Goal: Information Seeking & Learning: Learn about a topic

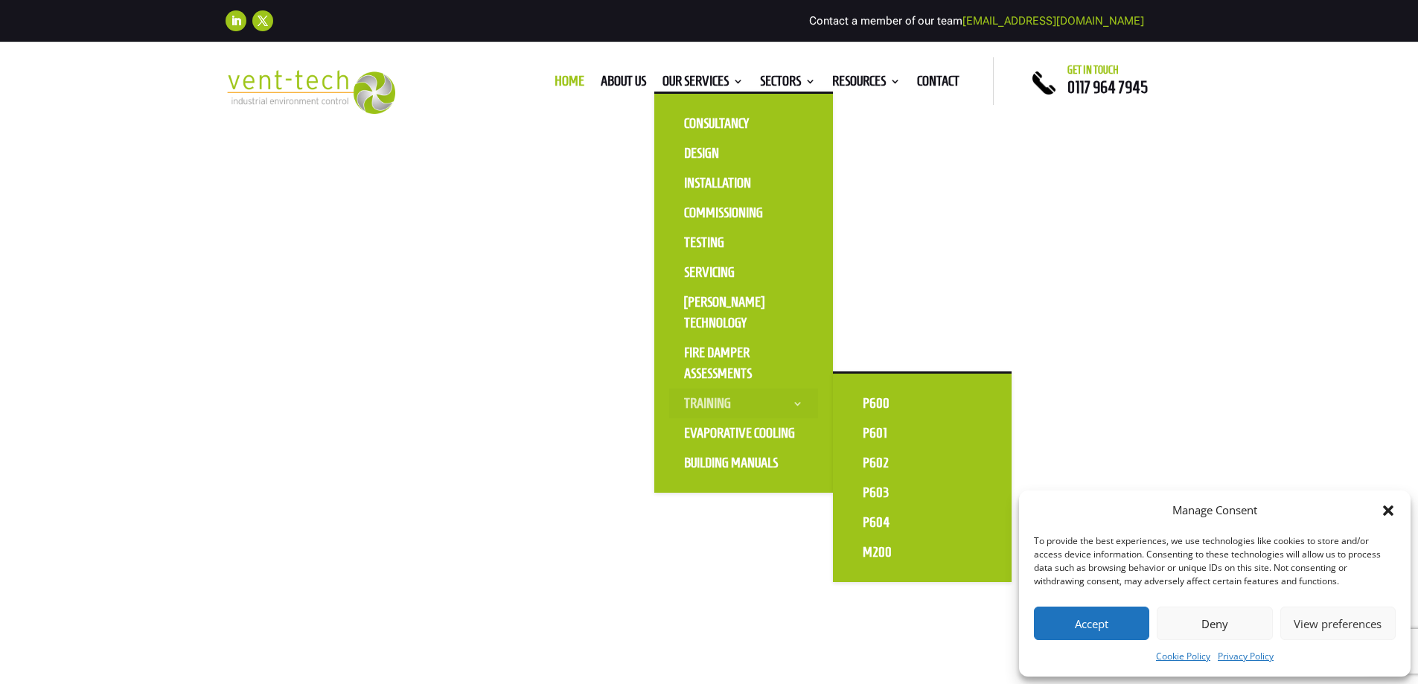
click at [722, 401] on link "Training" at bounding box center [743, 404] width 149 height 30
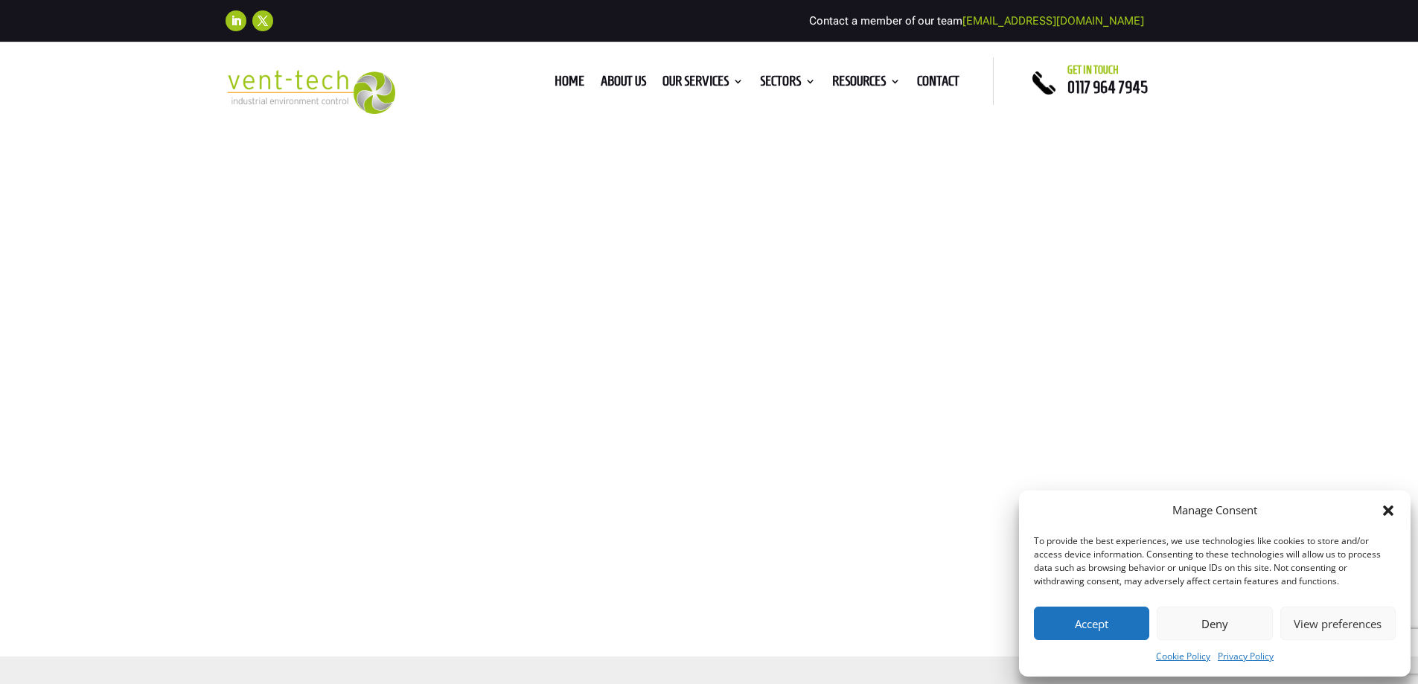
click at [1395, 511] on icon "Close dialog" at bounding box center [1388, 510] width 15 height 15
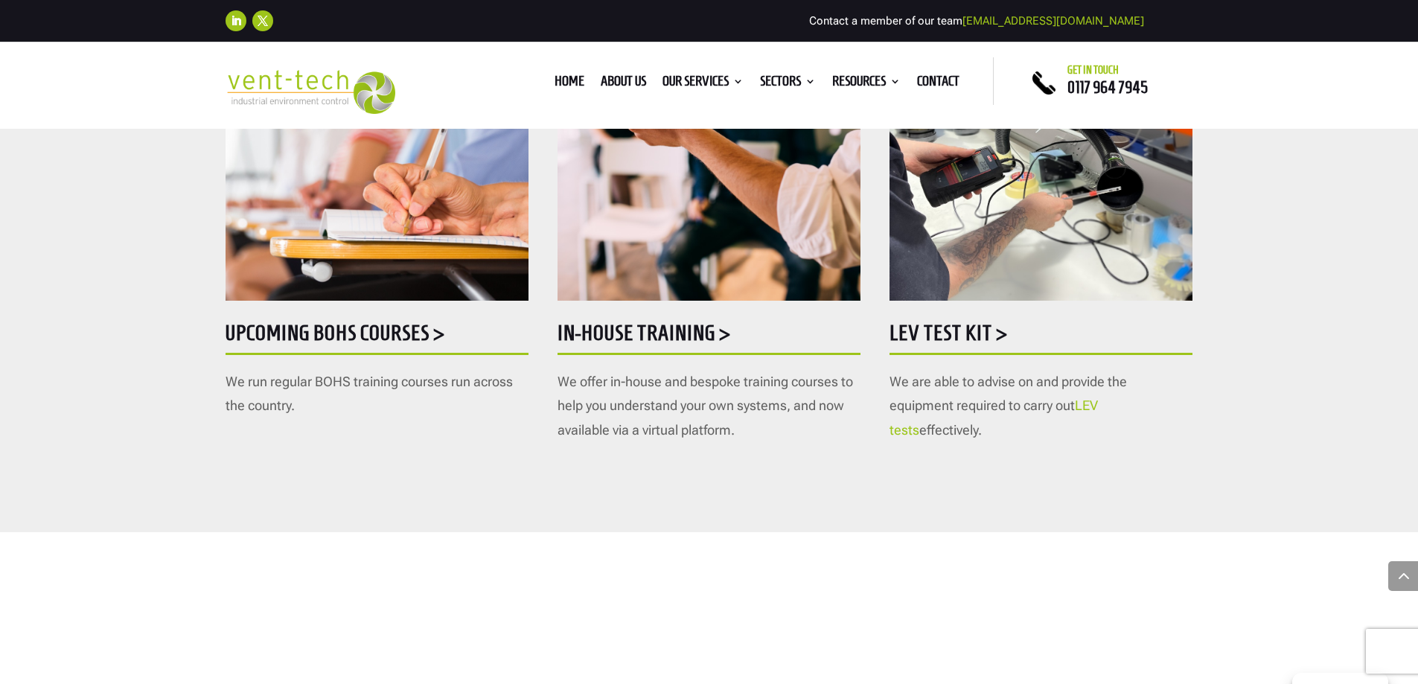
scroll to position [893, 0]
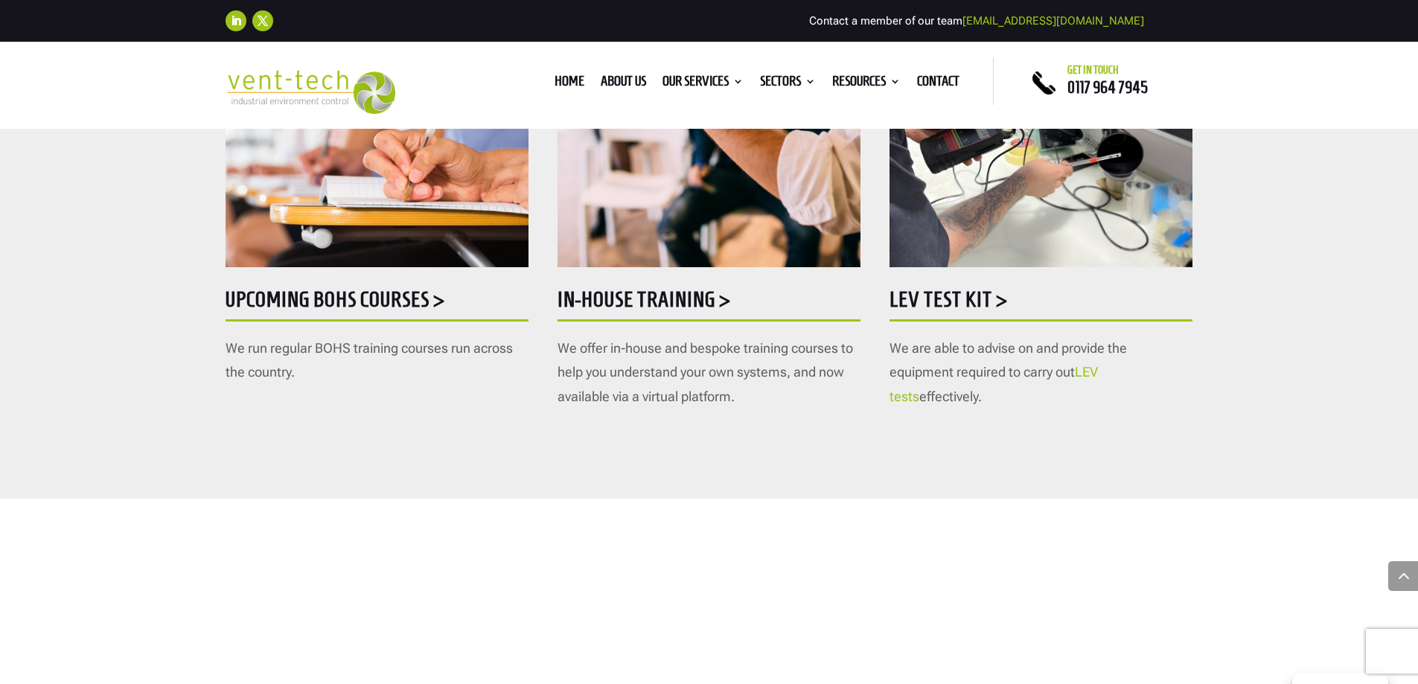
drag, startPoint x: 1100, startPoint y: 370, endPoint x: 1082, endPoint y: 380, distance: 20.7
click at [1098, 370] on link "LEV tests" at bounding box center [994, 383] width 208 height 39
click at [969, 301] on h5 "LEV Test Kit >" at bounding box center [1041, 303] width 303 height 29
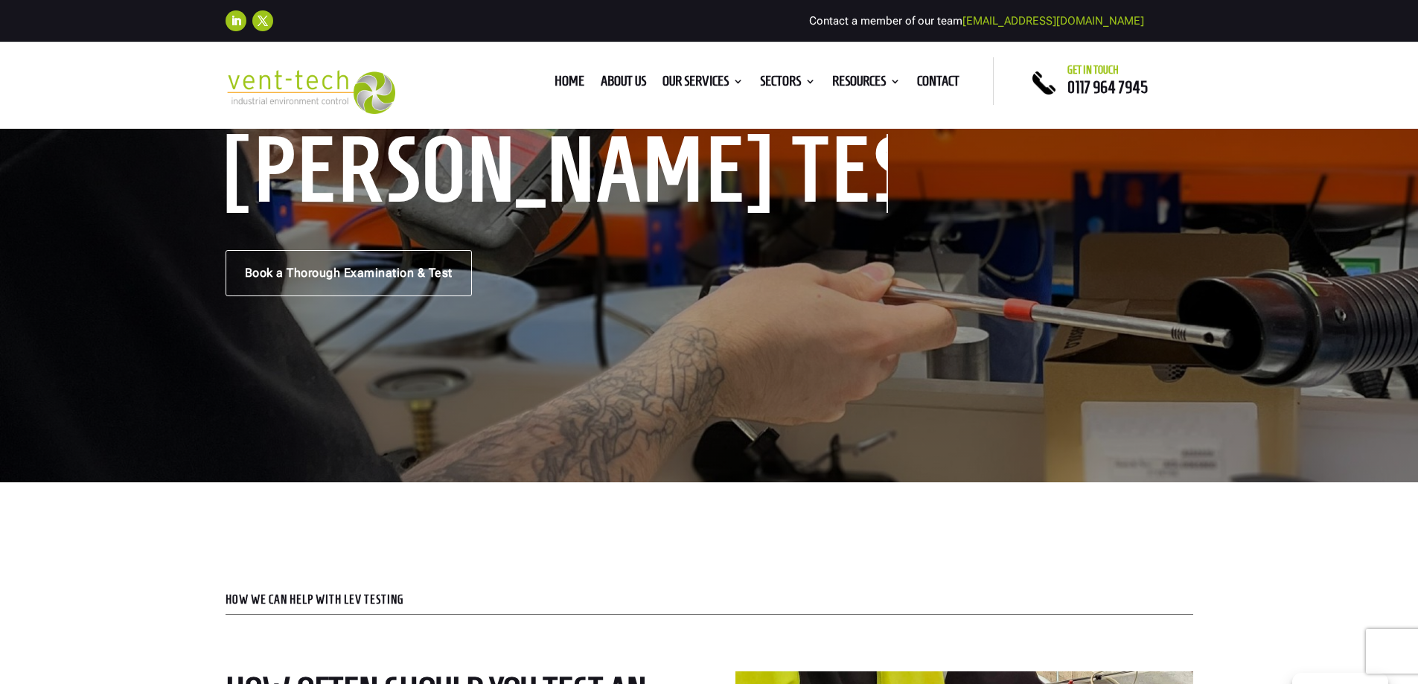
scroll to position [298, 0]
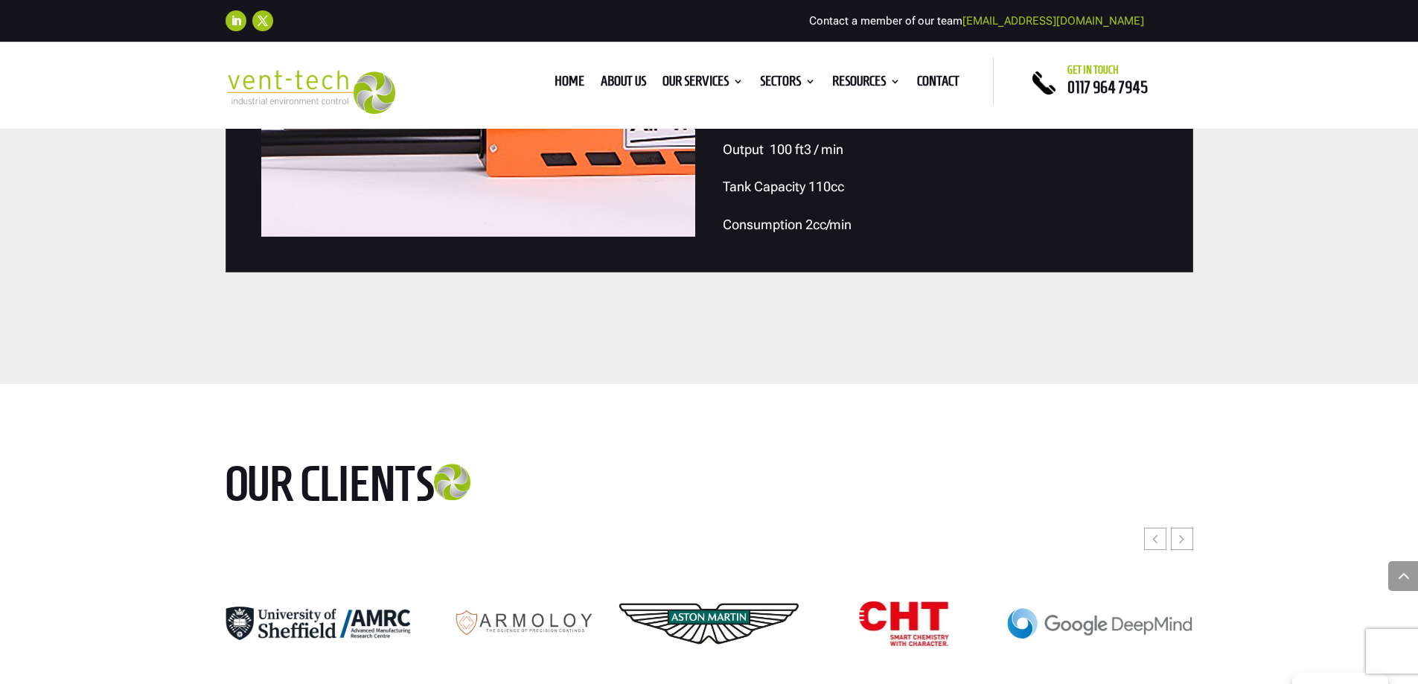
scroll to position [4764, 0]
